Goal: Task Accomplishment & Management: Complete application form

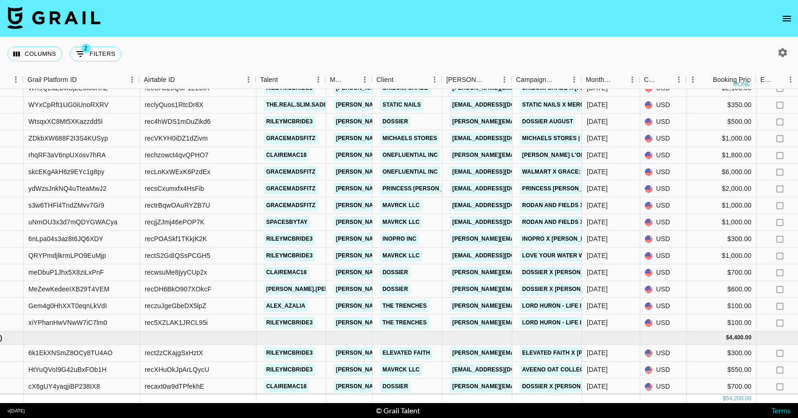
scroll to position [314, 56]
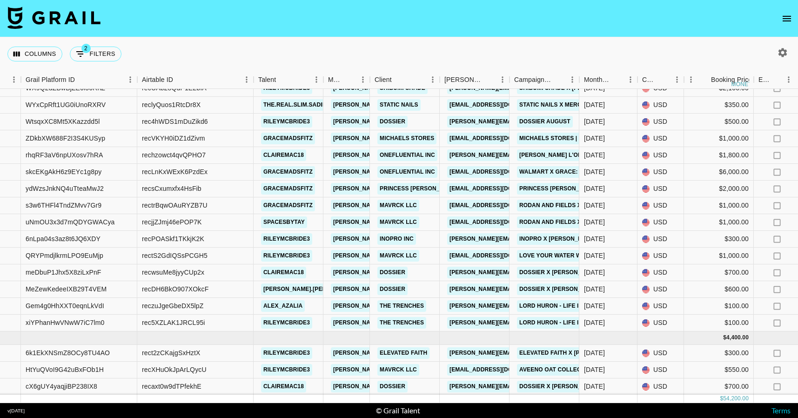
click at [787, 15] on icon "open drawer" at bounding box center [786, 18] width 11 height 11
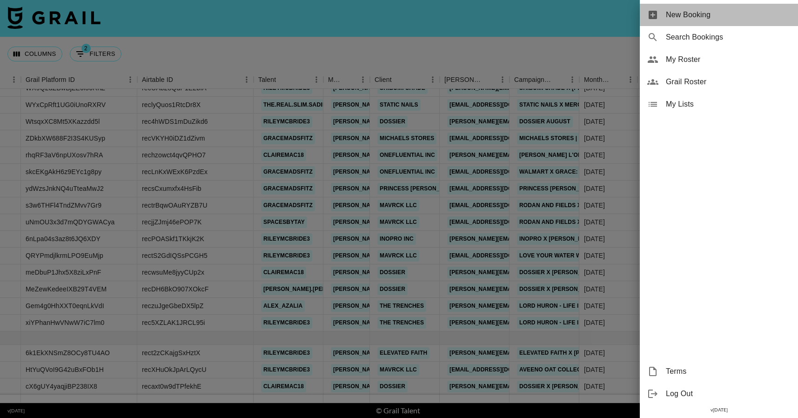
click at [742, 23] on div "New Booking" at bounding box center [719, 15] width 158 height 22
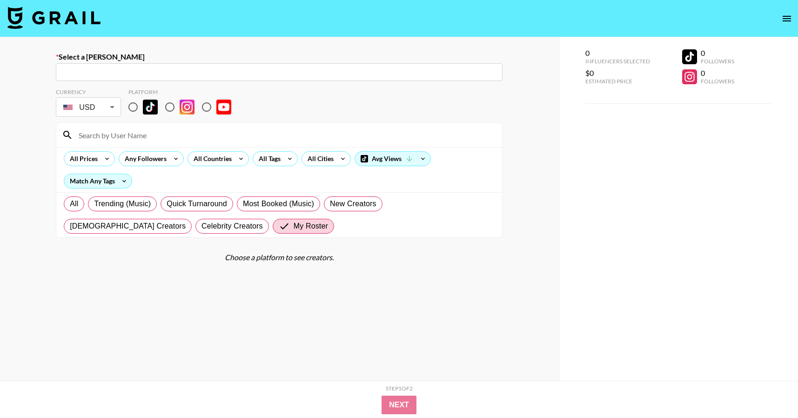
click at [209, 78] on div "​" at bounding box center [279, 72] width 447 height 18
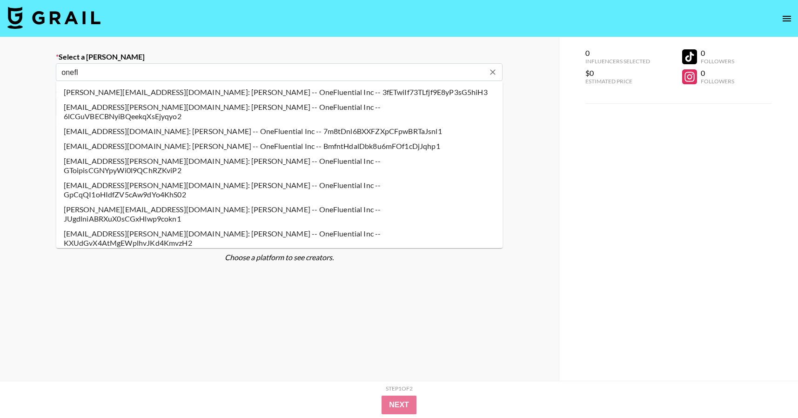
click at [197, 139] on li "[EMAIL_ADDRESS][DOMAIN_NAME]: [PERSON_NAME] -- OneFluential Inc -- BmfntHdalDbk…" at bounding box center [279, 146] width 447 height 15
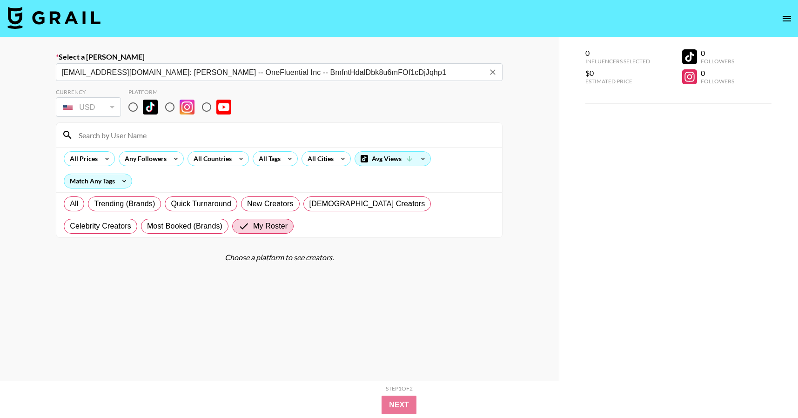
type input "[EMAIL_ADDRESS][DOMAIN_NAME]: [PERSON_NAME] -- OneFluential Inc -- BmfntHdalDbk…"
click at [197, 138] on input at bounding box center [285, 135] width 424 height 15
click at [137, 108] on input "radio" at bounding box center [133, 107] width 20 height 20
radio input "true"
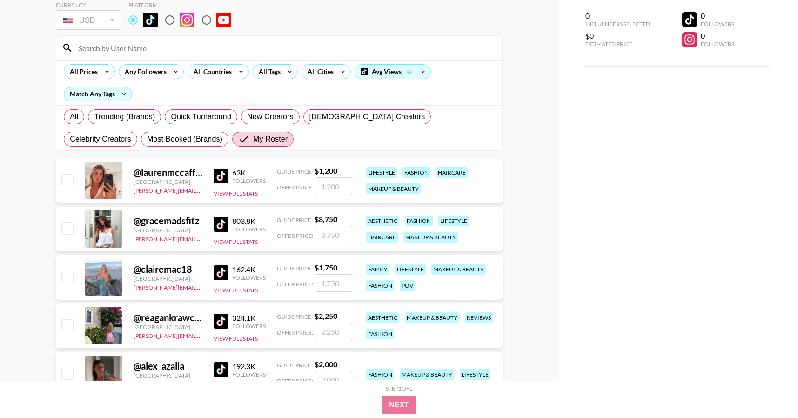
scroll to position [99, 0]
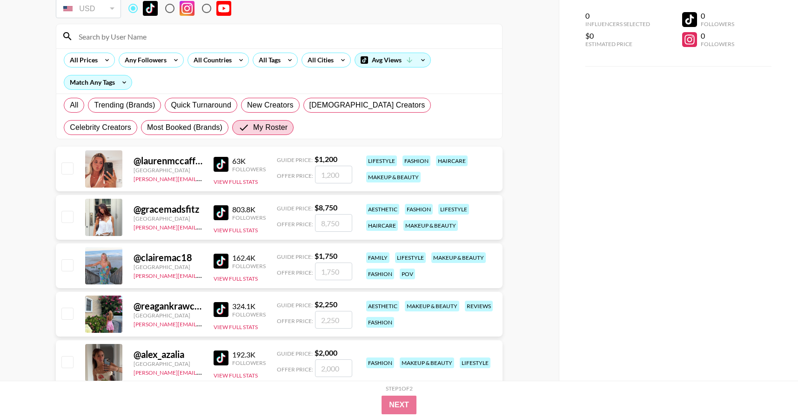
click at [69, 217] on input "checkbox" at bounding box center [66, 216] width 11 height 11
checkbox input "true"
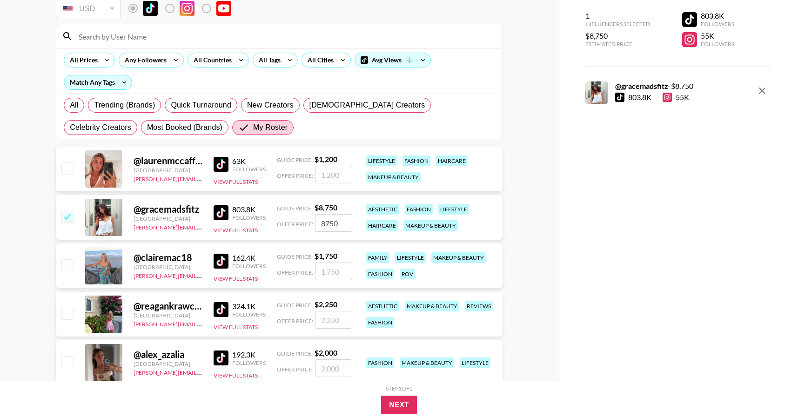
drag, startPoint x: 338, startPoint y: 223, endPoint x: 305, endPoint y: 223, distance: 33.0
click at [305, 223] on div "Offer Price: 8750" at bounding box center [314, 223] width 75 height 18
type input "3000"
click at [44, 180] on div "Select a [PERSON_NAME] [PERSON_NAME][EMAIL_ADDRESS][DOMAIN_NAME]: [PERSON_NAME]…" at bounding box center [279, 350] width 559 height 823
